Goal: Information Seeking & Learning: Learn about a topic

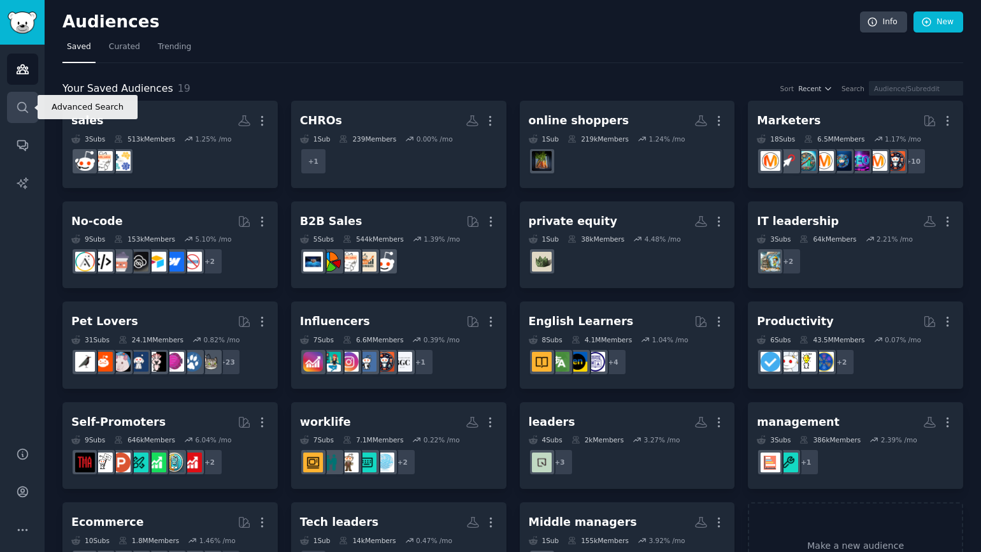
click at [27, 112] on icon "Sidebar" at bounding box center [22, 107] width 10 height 10
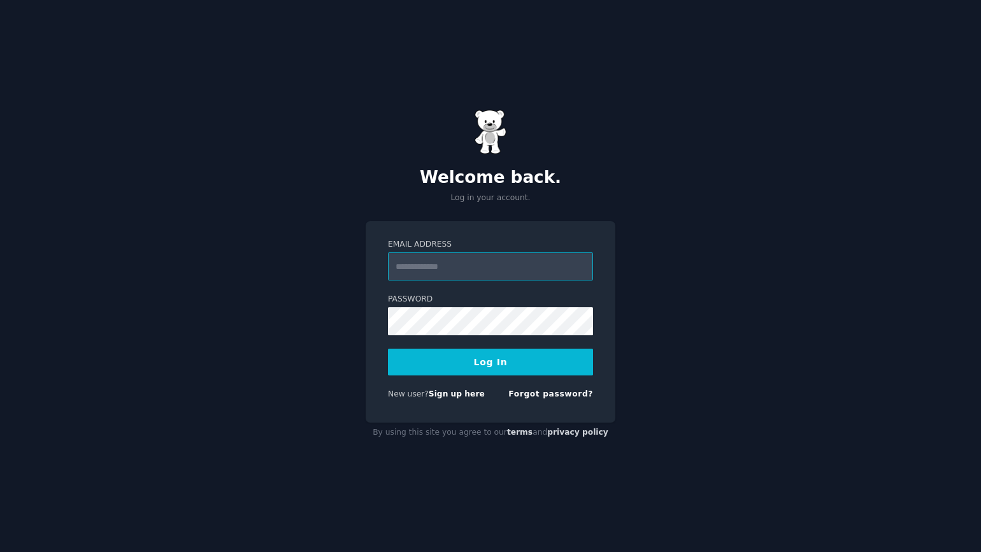
type input "**********"
click at [490, 361] on button "Log In" at bounding box center [490, 361] width 205 height 27
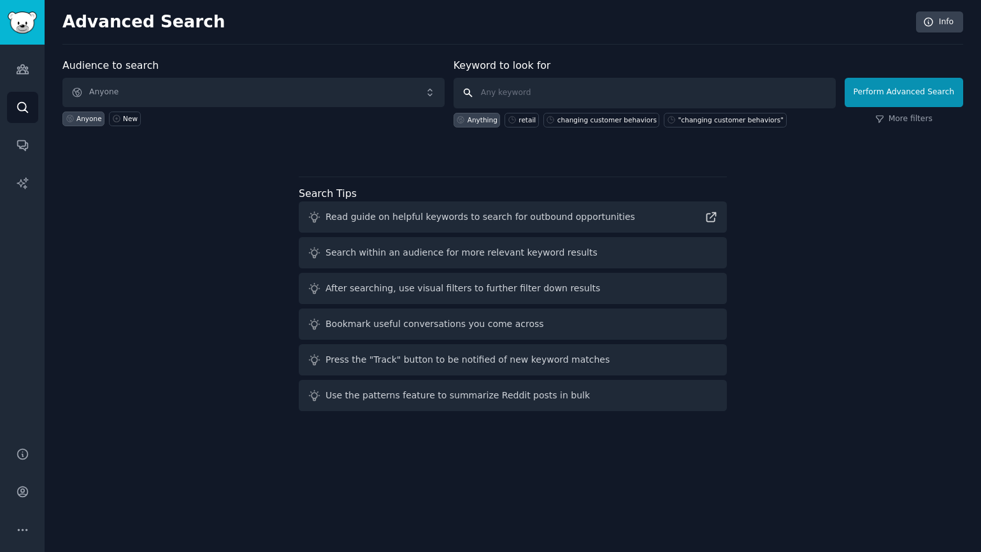
click at [484, 96] on input "text" at bounding box center [645, 93] width 382 height 31
click at [897, 118] on link "More filters" at bounding box center [903, 118] width 57 height 11
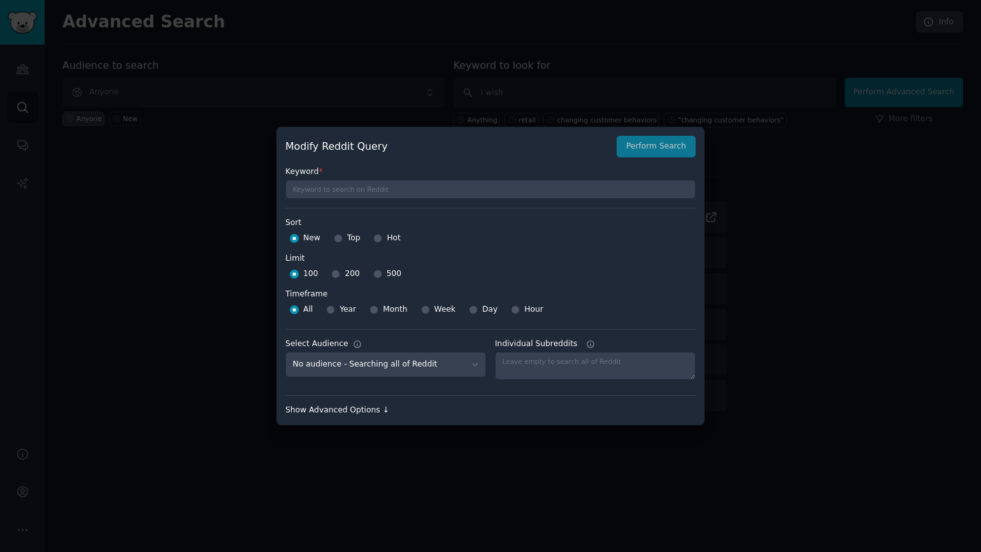
click at [381, 411] on div "Show Advanced Options ↓" at bounding box center [490, 409] width 410 height 11
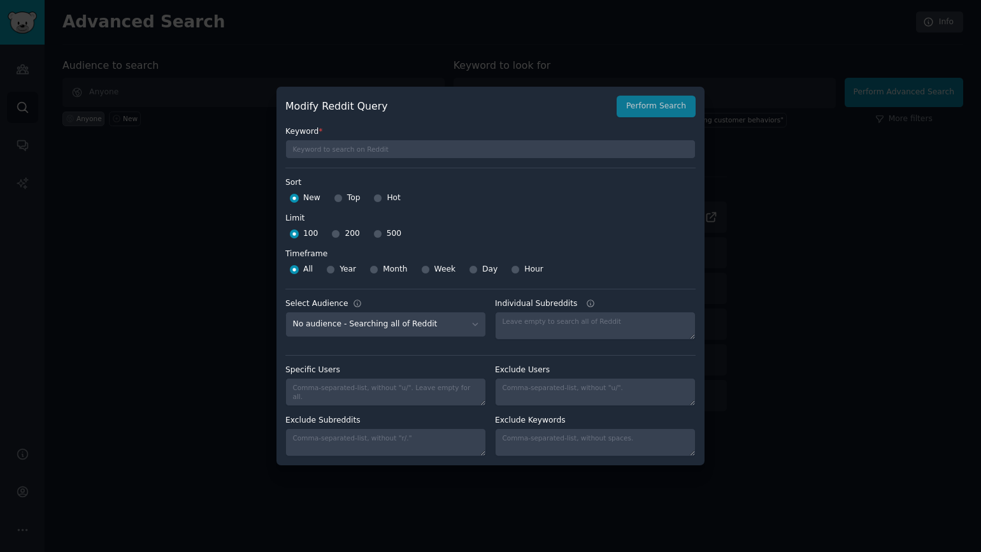
click at [771, 253] on div at bounding box center [490, 276] width 981 height 552
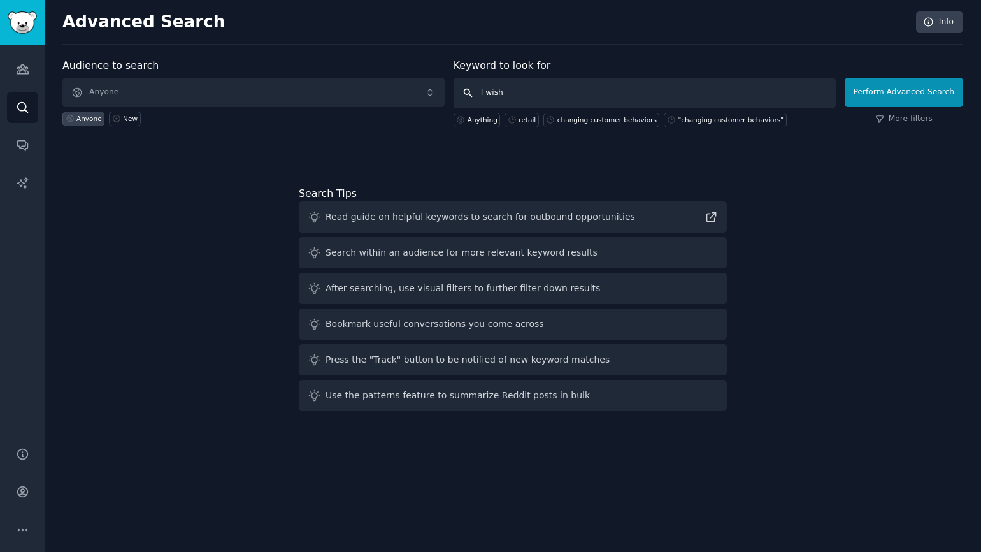
click at [524, 93] on input "I wish" at bounding box center [645, 93] width 382 height 31
type input "I wish they sold"
click at [895, 91] on button "Perform Advanced Search" at bounding box center [904, 92] width 118 height 29
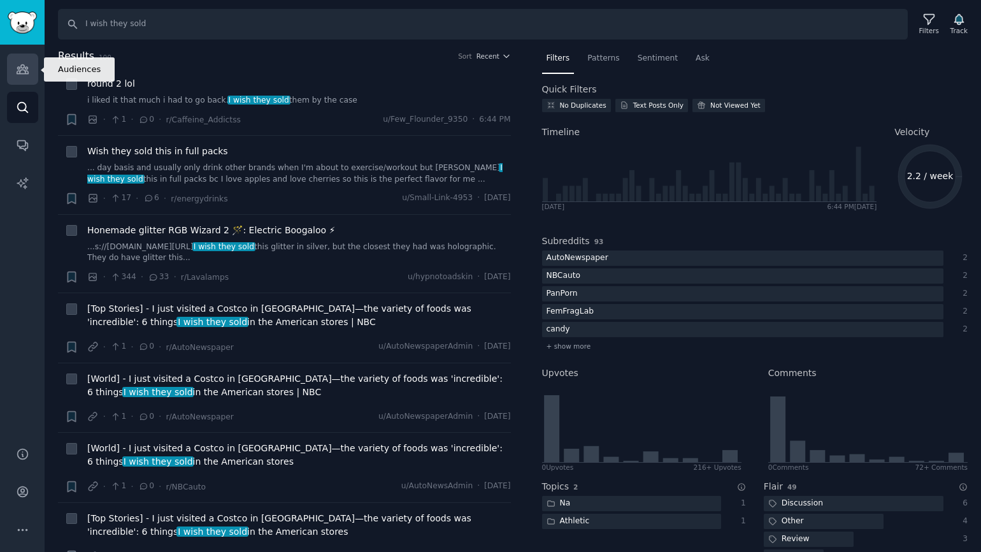
click at [22, 72] on icon "Sidebar" at bounding box center [22, 68] width 13 height 13
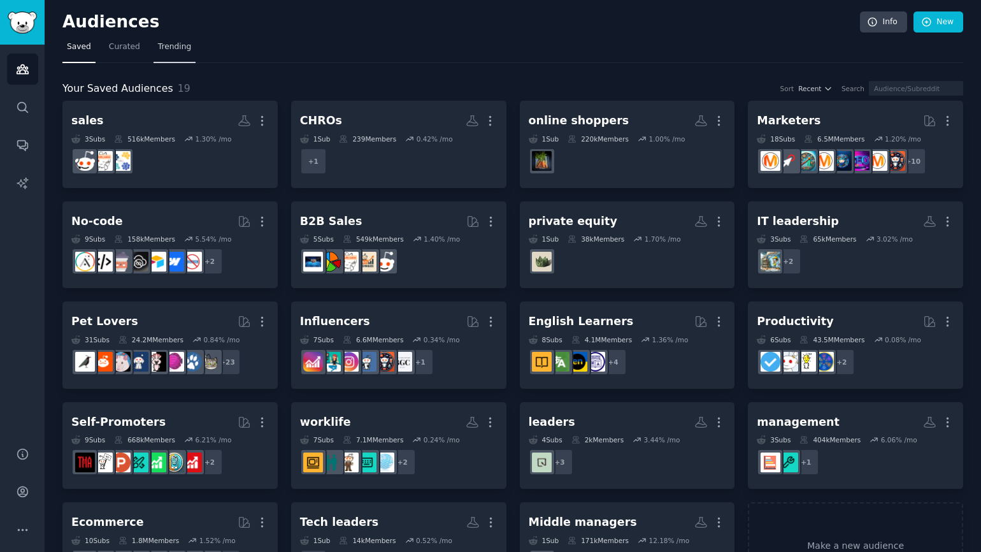
click at [181, 52] on span "Trending" at bounding box center [174, 46] width 33 height 11
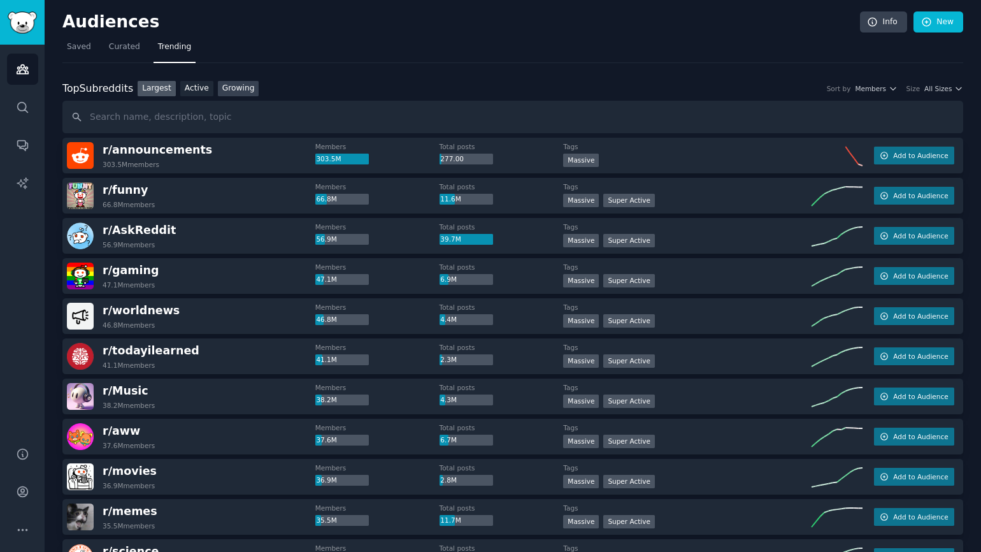
click at [238, 90] on link "Growing" at bounding box center [238, 89] width 41 height 16
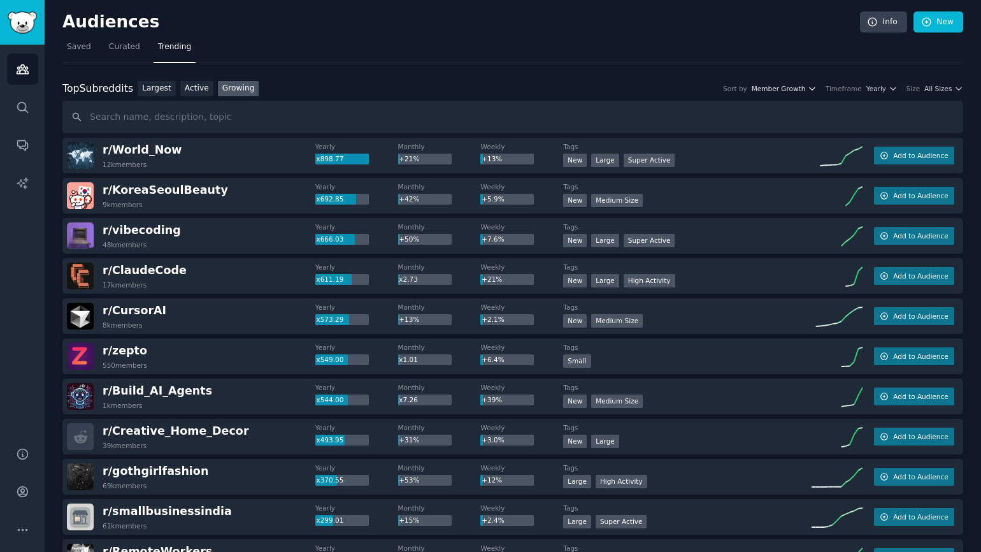
click at [811, 87] on icon "button" at bounding box center [812, 88] width 9 height 9
click at [891, 87] on icon "button" at bounding box center [893, 88] width 9 height 9
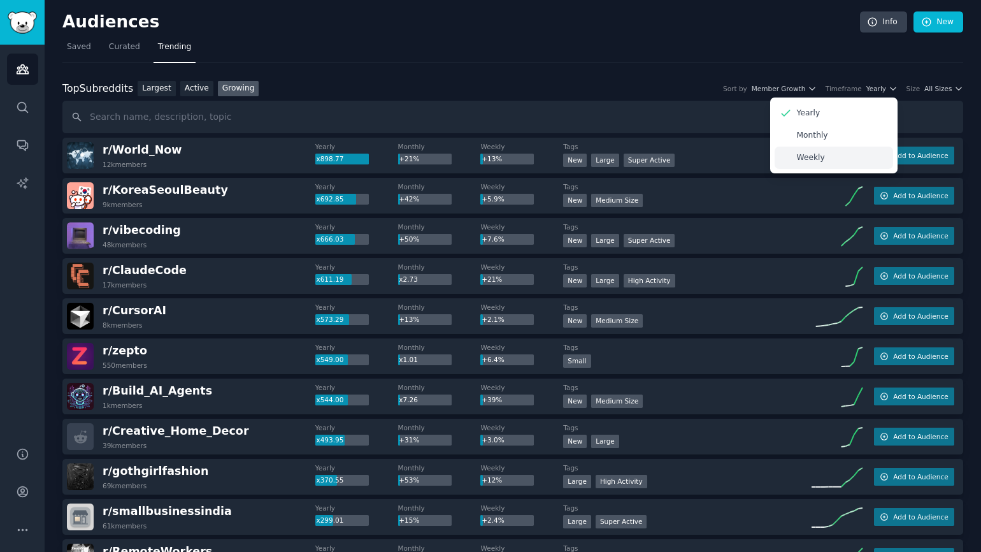
click at [813, 156] on p "Weekly" at bounding box center [811, 157] width 28 height 11
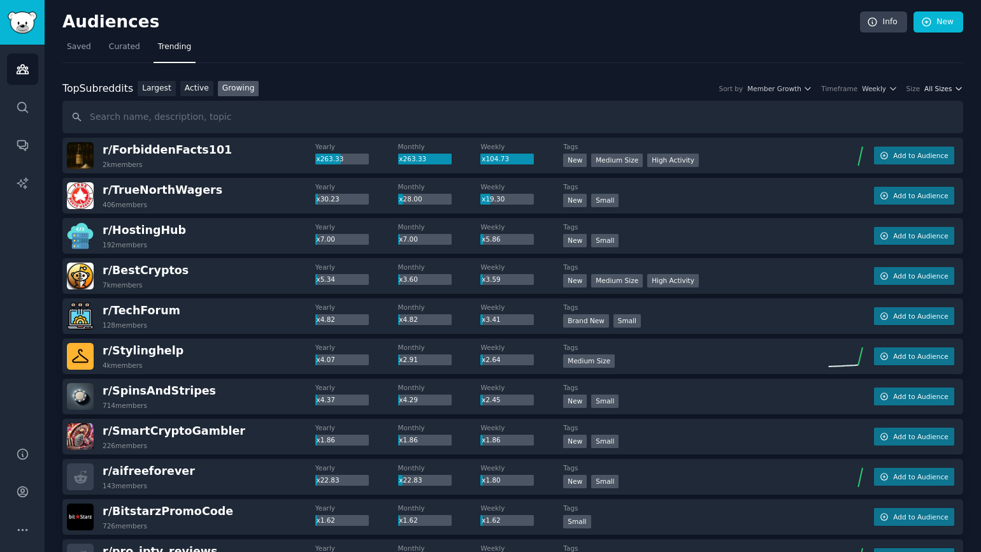
click at [956, 86] on icon "button" at bounding box center [958, 88] width 9 height 9
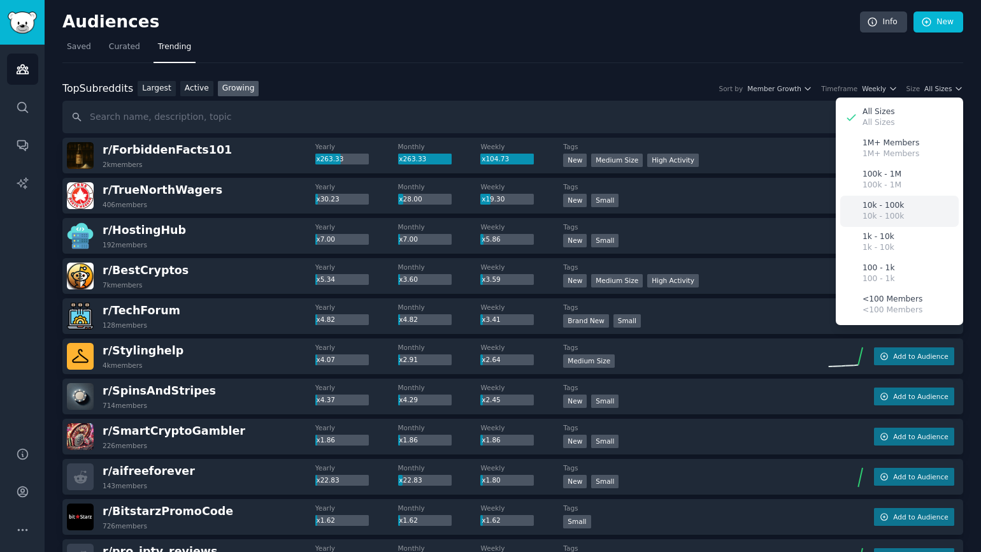
click at [892, 211] on p "10k - 100k" at bounding box center [882, 216] width 41 height 11
